Goal: Browse casually

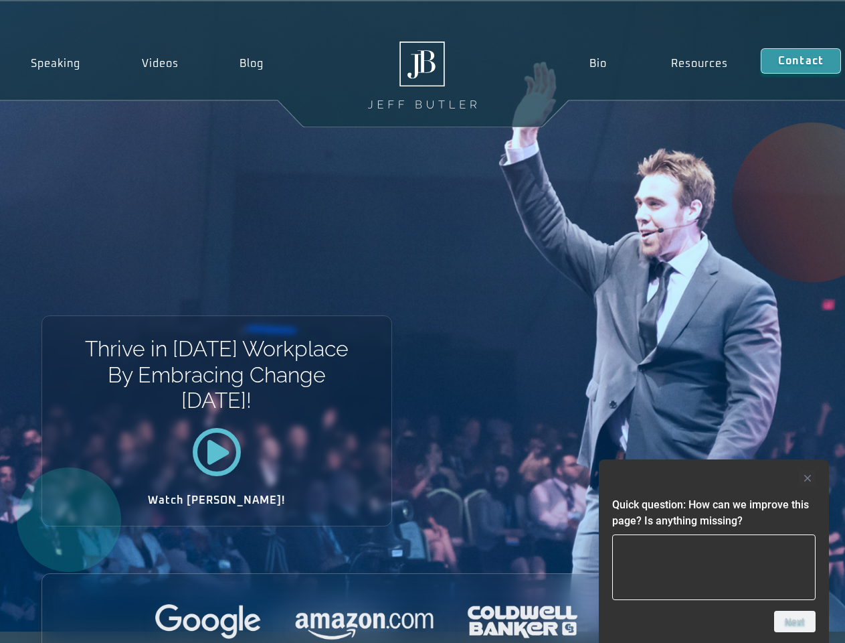
click at [422, 321] on div "Thrive in [DATE] Workplace By Embracing Change [DATE]! Watch [PERSON_NAME]!" at bounding box center [422, 316] width 845 height 630
click at [714, 478] on div at bounding box center [713, 478] width 203 height 16
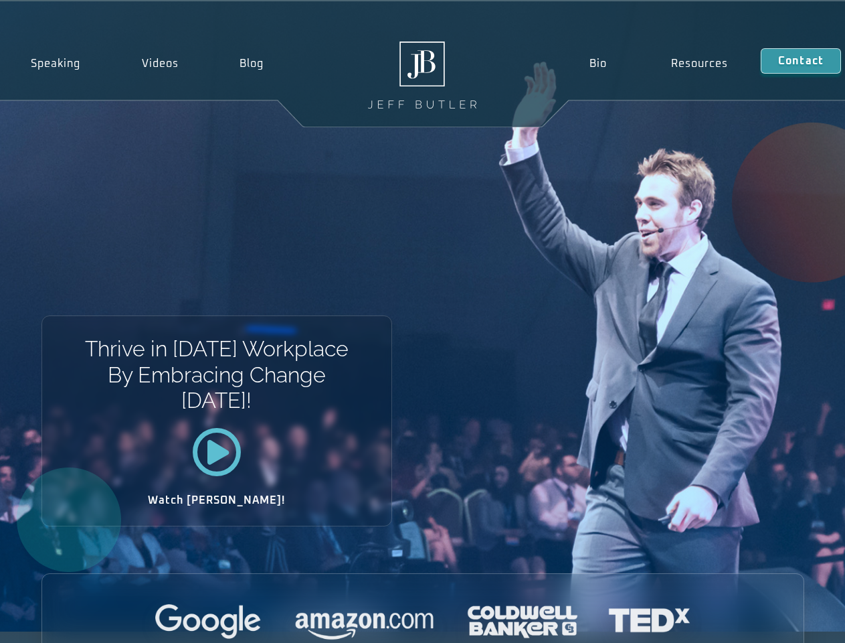
click at [795, 621] on div at bounding box center [423, 622] width 762 height 37
